Goal: Task Accomplishment & Management: Complete application form

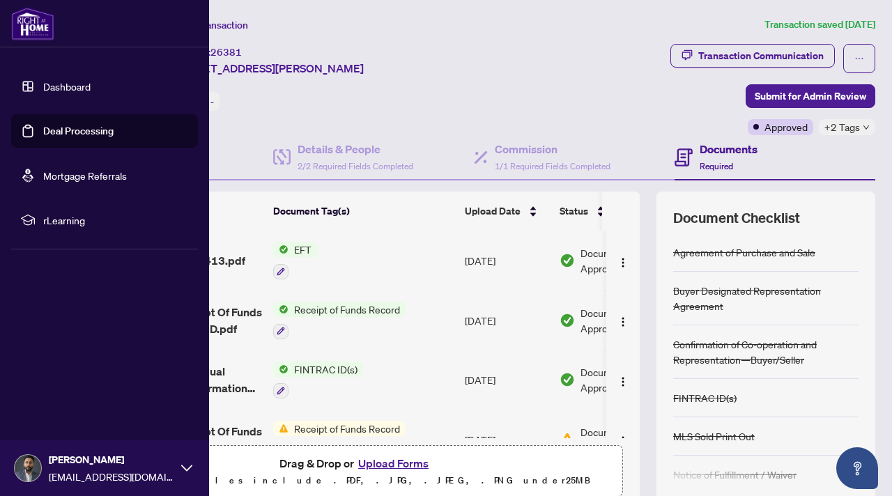
click at [79, 182] on link "Mortgage Referrals" at bounding box center [85, 175] width 84 height 13
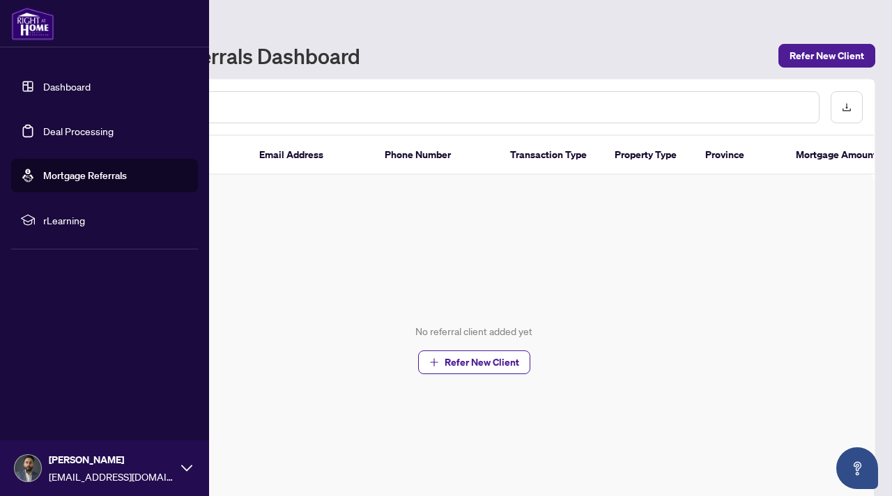
click at [95, 132] on link "Deal Processing" at bounding box center [78, 131] width 70 height 13
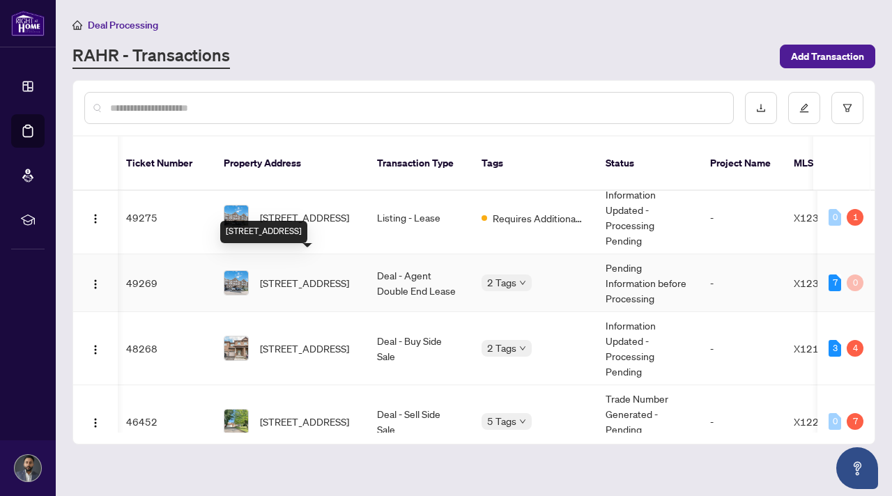
click at [307, 225] on div "115 Windswept Private, Ottawa, Ontario K1V 0Z4, Canada" at bounding box center [263, 232] width 87 height 22
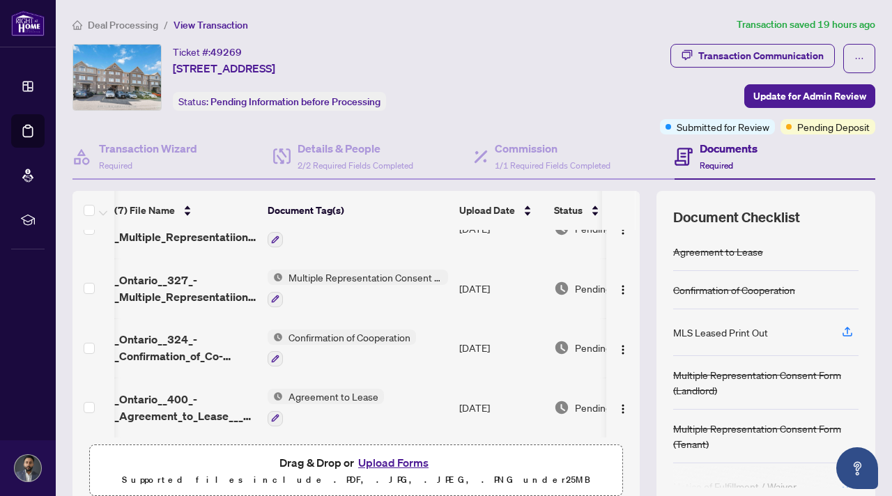
scroll to position [107, 0]
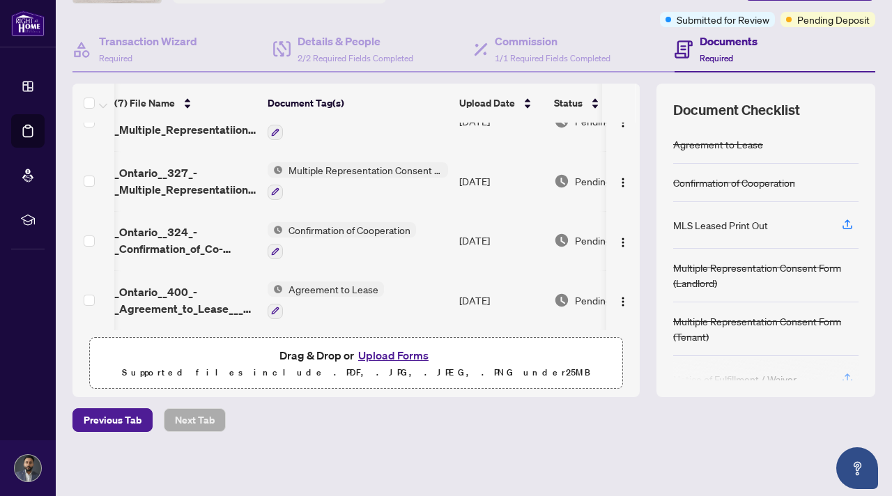
click at [377, 359] on button "Upload Forms" at bounding box center [393, 355] width 79 height 18
click at [376, 352] on button "Upload Forms" at bounding box center [393, 355] width 79 height 18
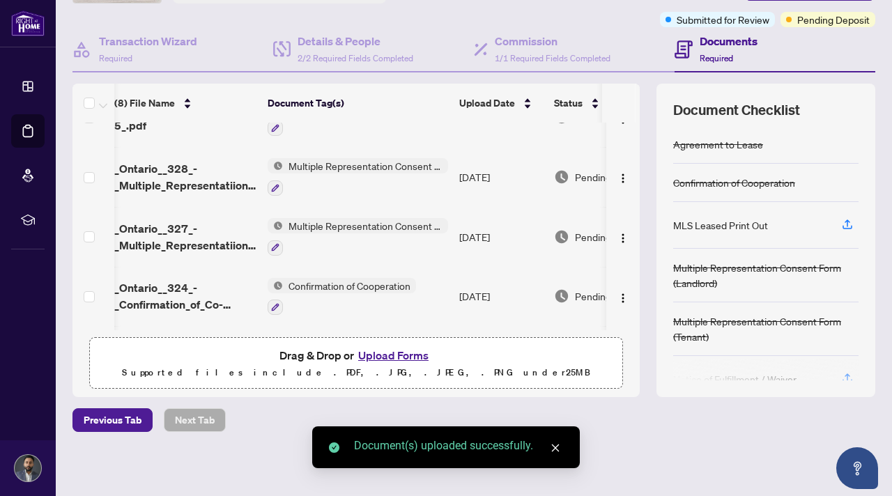
scroll to position [0, 6]
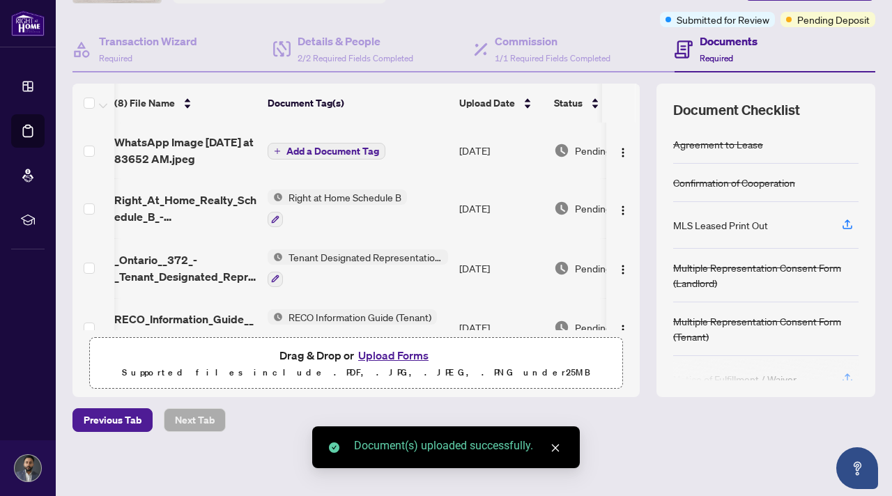
click at [343, 149] on span "Add a Document Tag" at bounding box center [332, 151] width 93 height 10
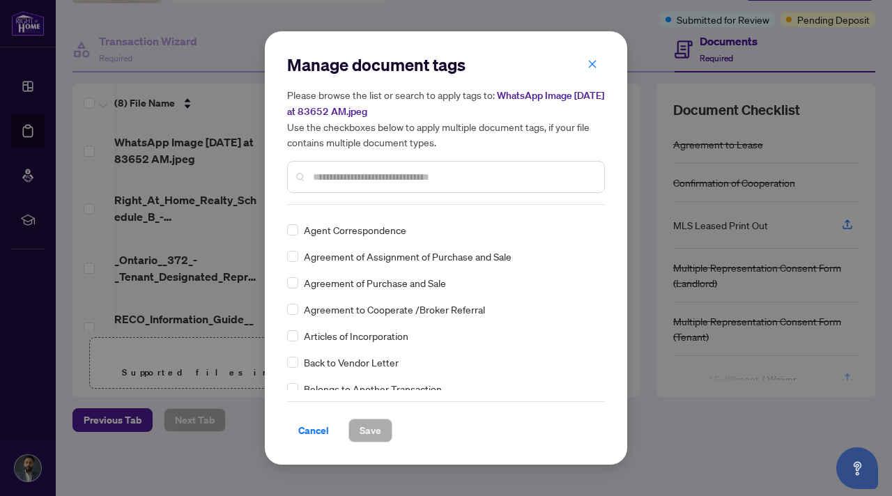
scroll to position [332, 0]
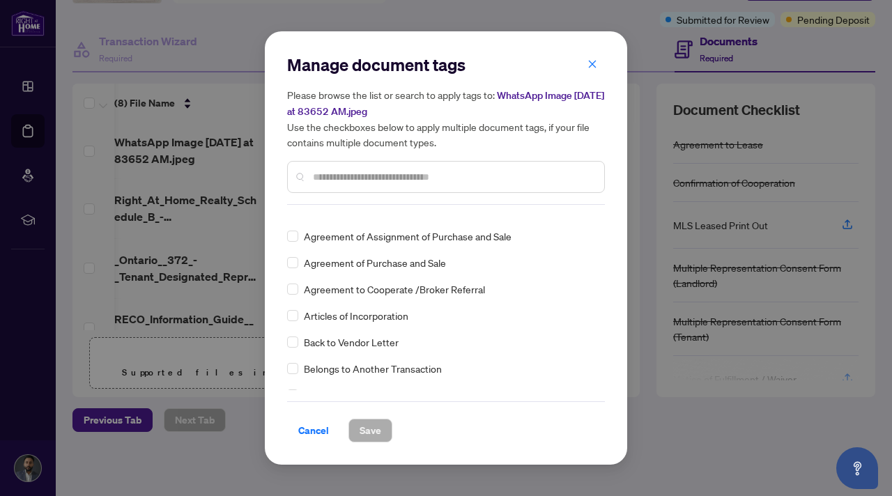
click at [345, 176] on input "text" at bounding box center [453, 176] width 280 height 15
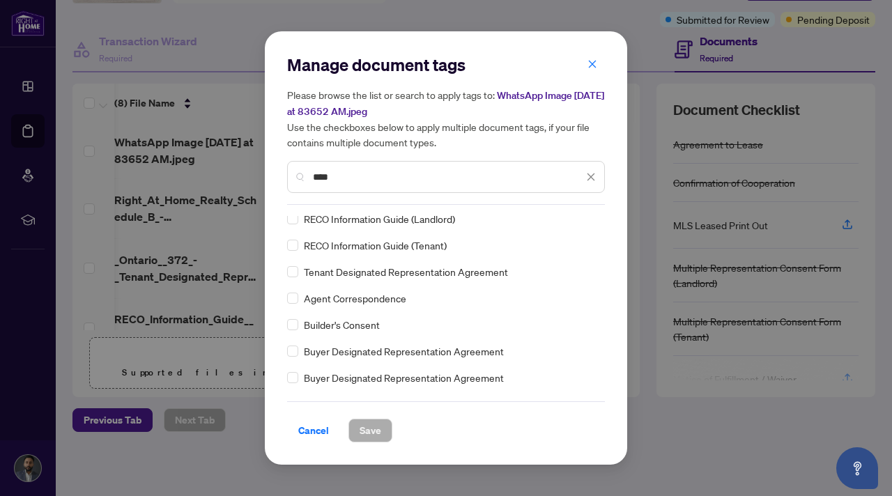
scroll to position [0, 0]
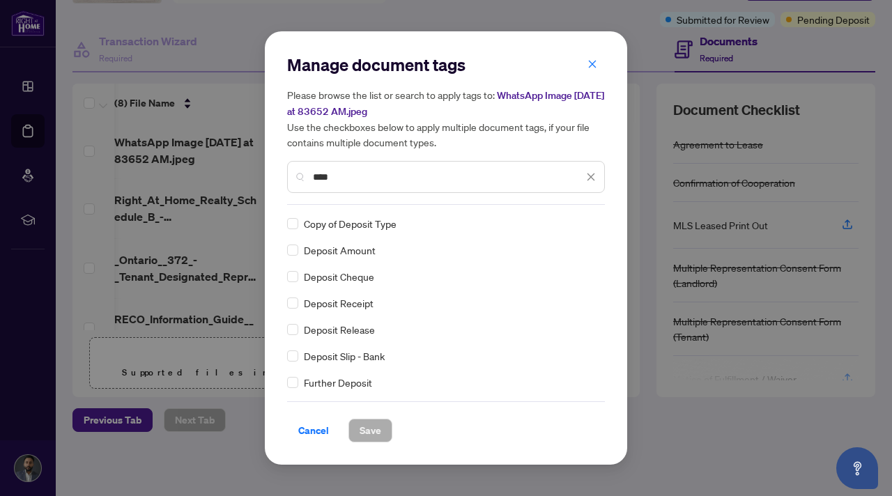
type input "****"
click at [371, 432] on span "Save" at bounding box center [371, 431] width 22 height 22
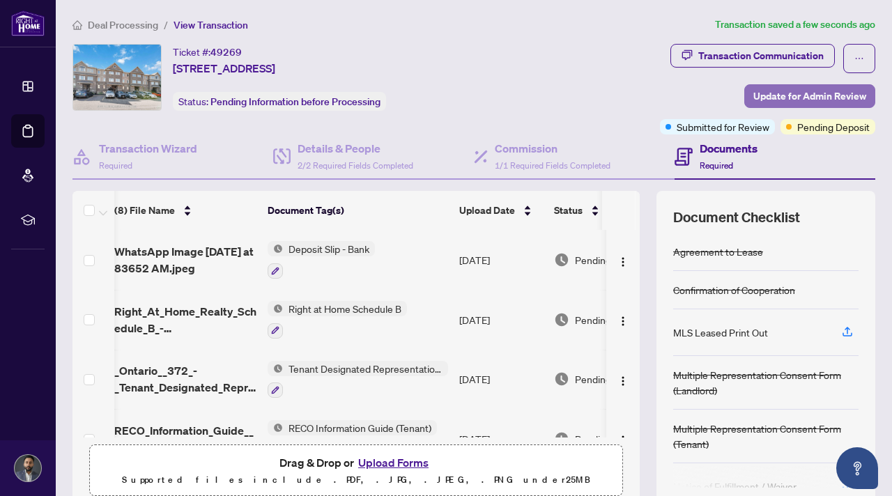
click at [809, 96] on span "Update for Admin Review" at bounding box center [809, 96] width 113 height 22
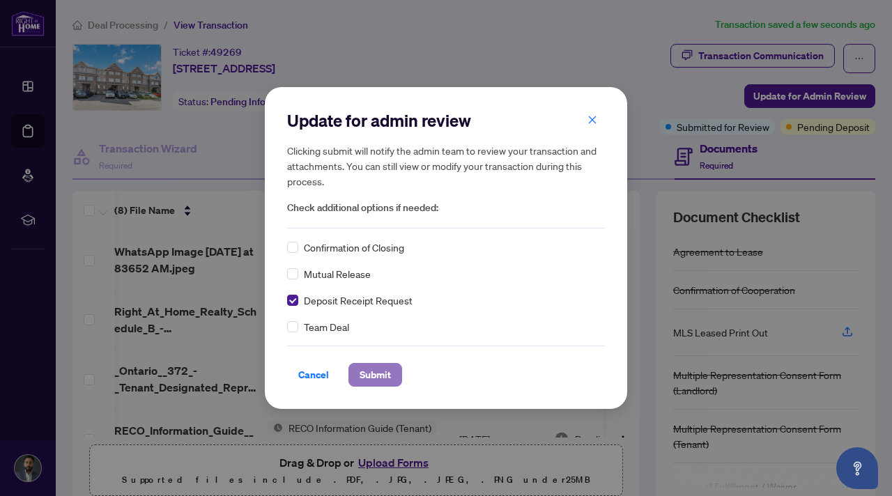
click at [383, 380] on span "Submit" at bounding box center [375, 375] width 31 height 22
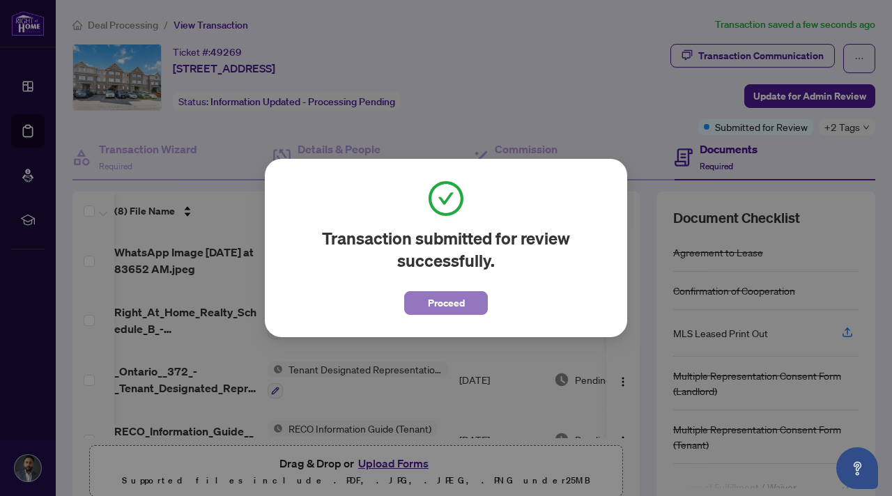
click at [438, 310] on span "Proceed" at bounding box center [446, 303] width 37 height 22
